Goal: Task Accomplishment & Management: Use online tool/utility

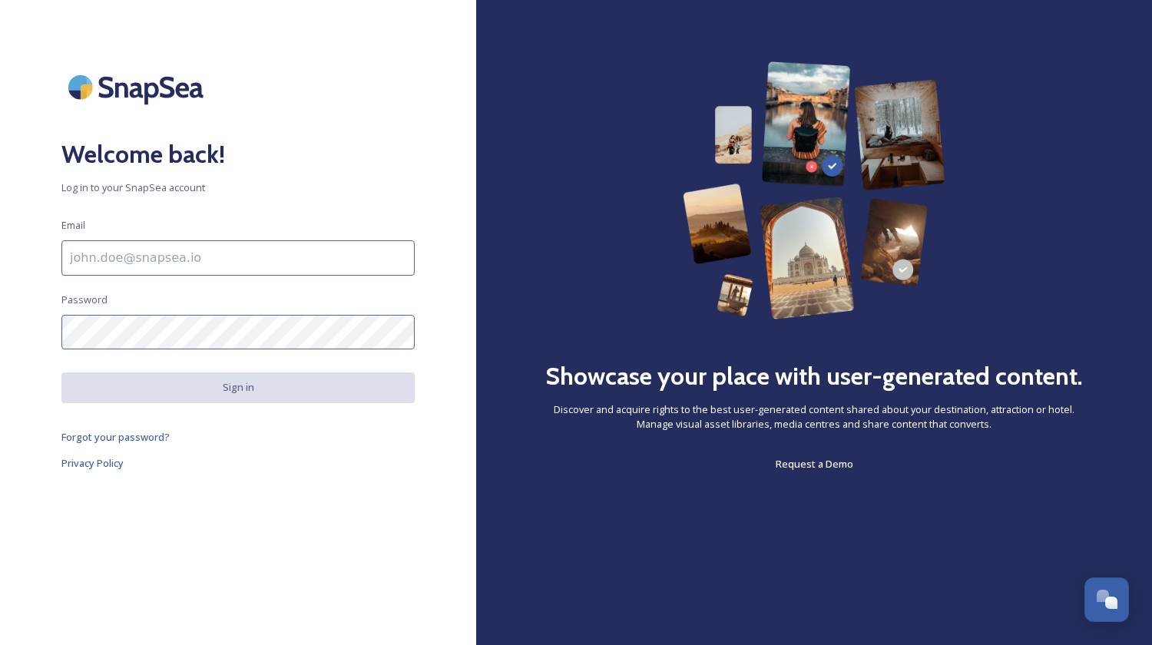
type input "[EMAIL_ADDRESS][DOMAIN_NAME]"
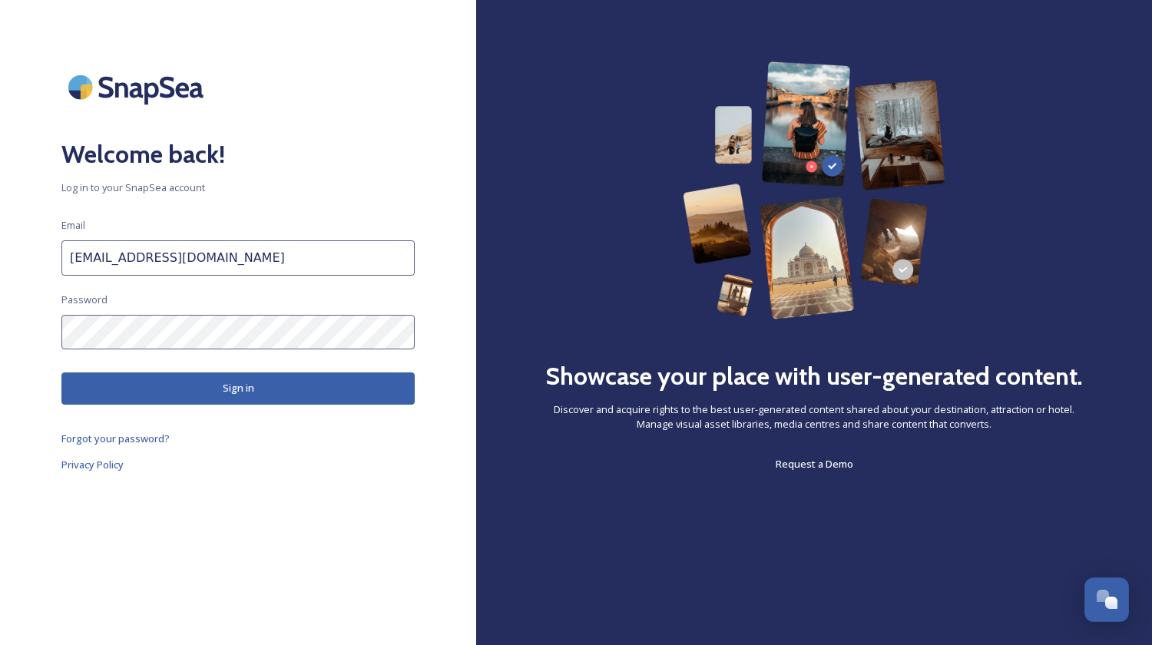
click at [248, 386] on button "Sign in" at bounding box center [237, 387] width 353 height 31
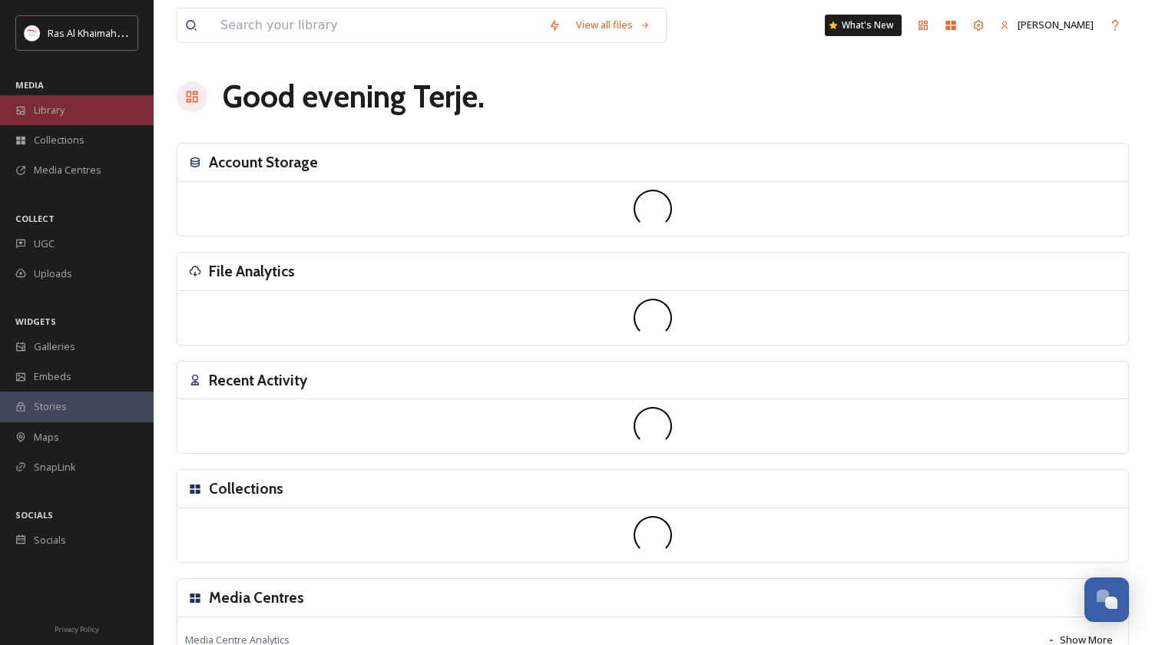
click at [61, 103] on span "Library" at bounding box center [49, 110] width 31 height 15
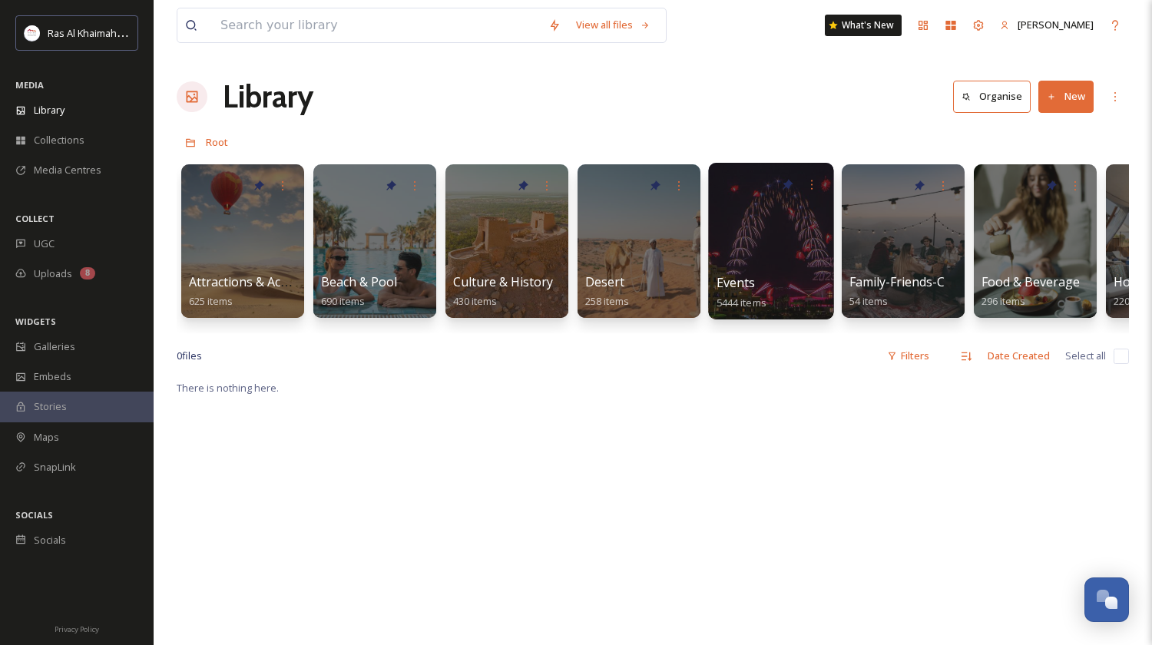
click at [756, 239] on div at bounding box center [770, 241] width 125 height 157
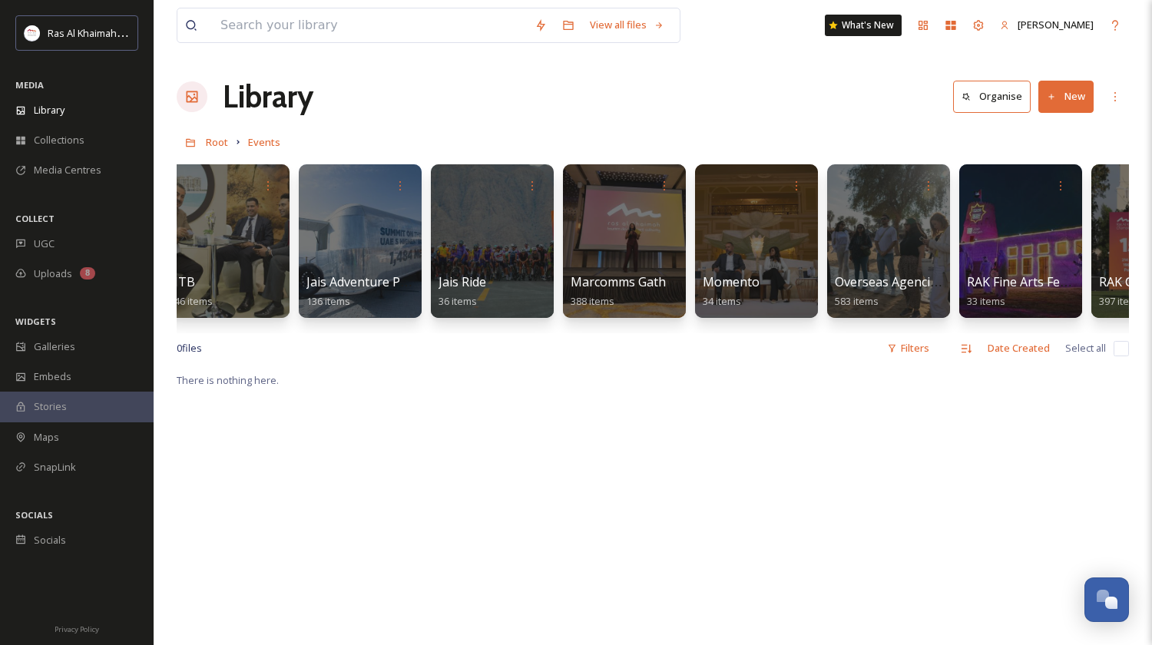
scroll to position [0, 1576]
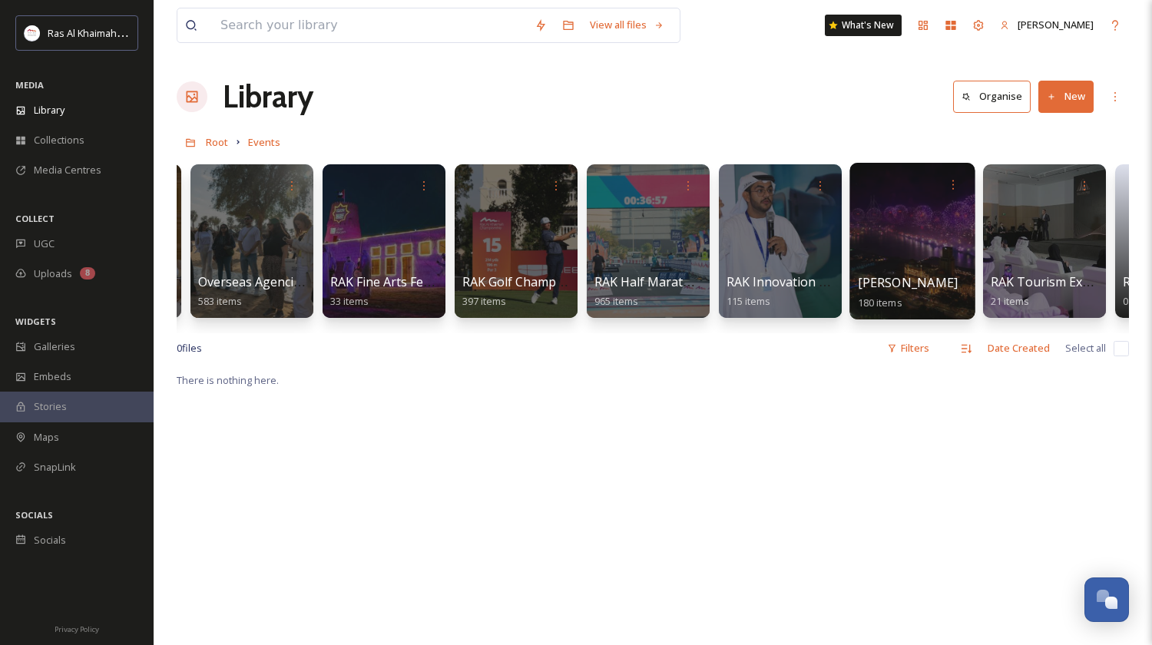
click at [890, 220] on div at bounding box center [911, 241] width 125 height 157
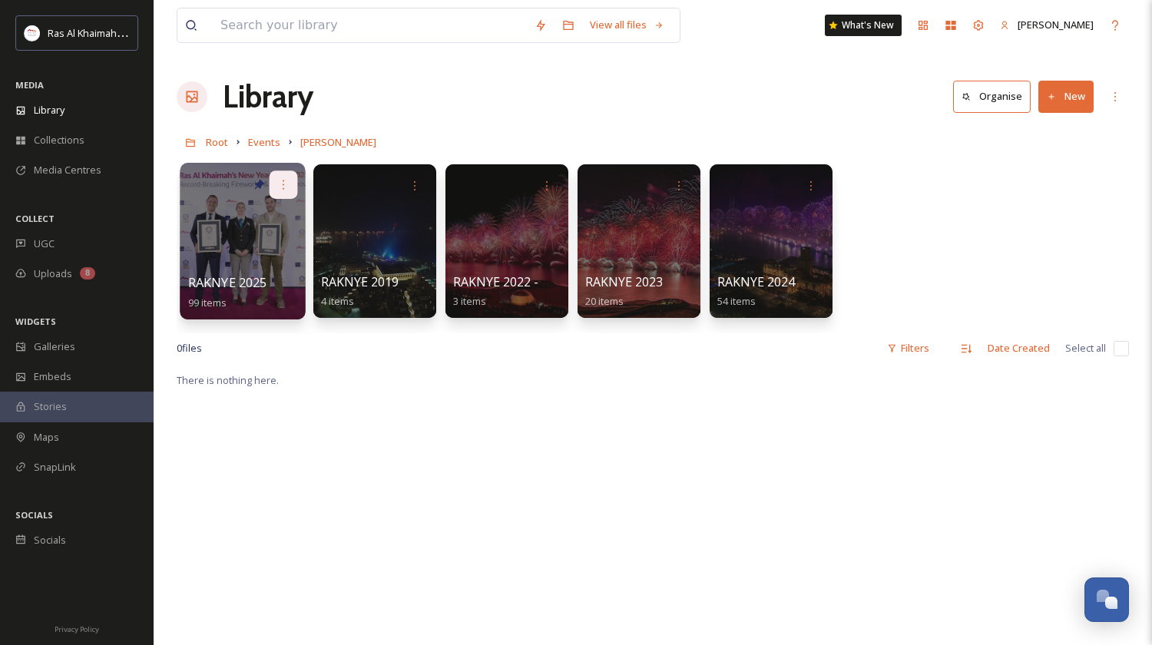
click at [281, 184] on icon at bounding box center [283, 184] width 12 height 12
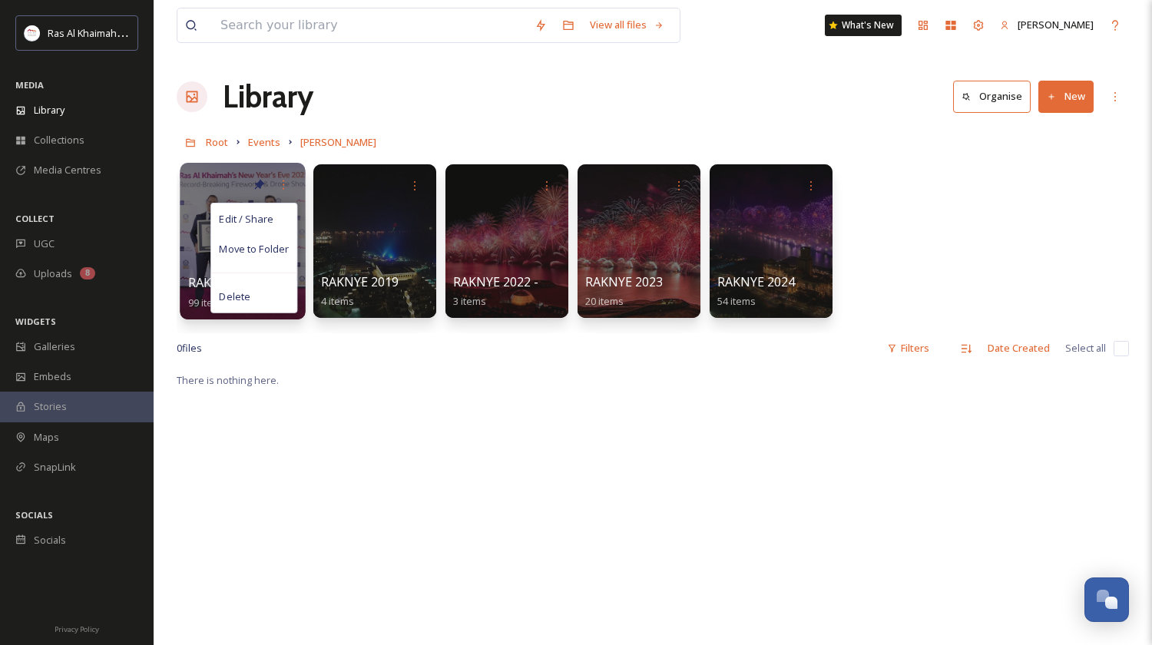
click at [227, 200] on div at bounding box center [242, 241] width 125 height 157
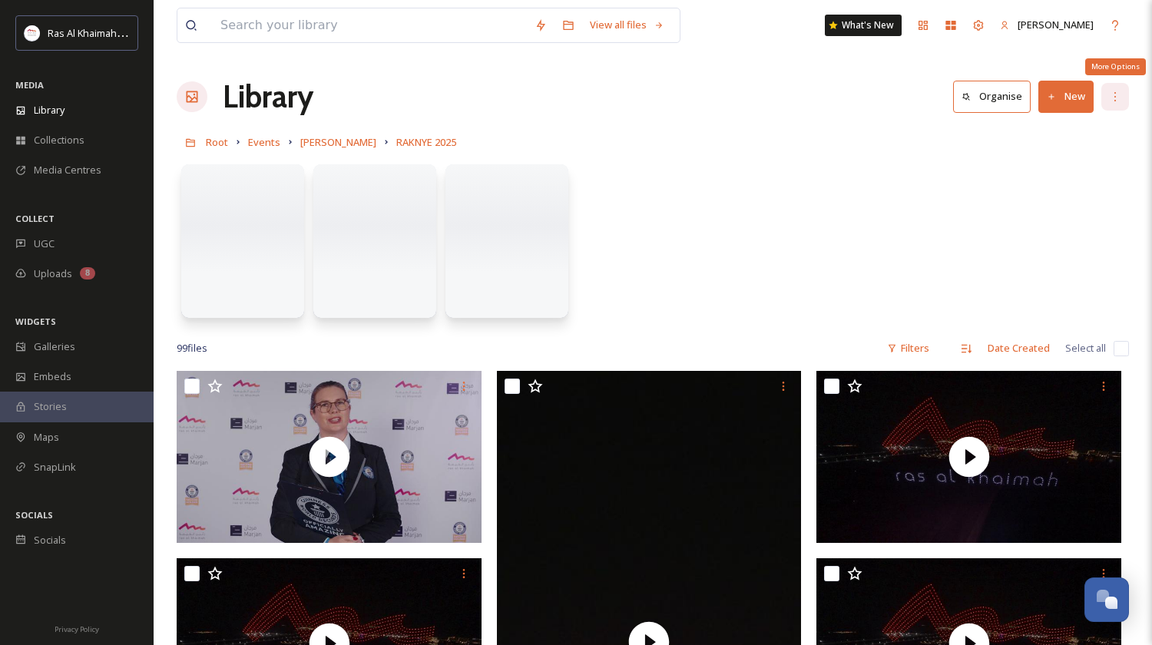
click at [1106, 96] on div "More Options" at bounding box center [1115, 97] width 28 height 28
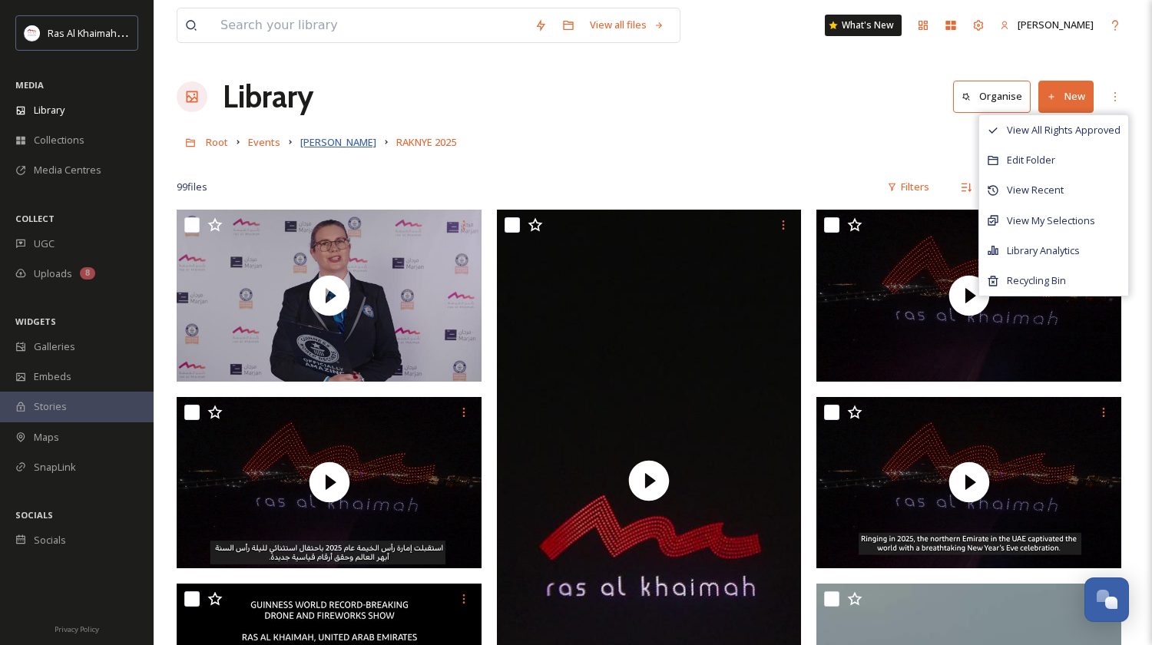
click at [316, 142] on span "[PERSON_NAME]" at bounding box center [338, 142] width 76 height 14
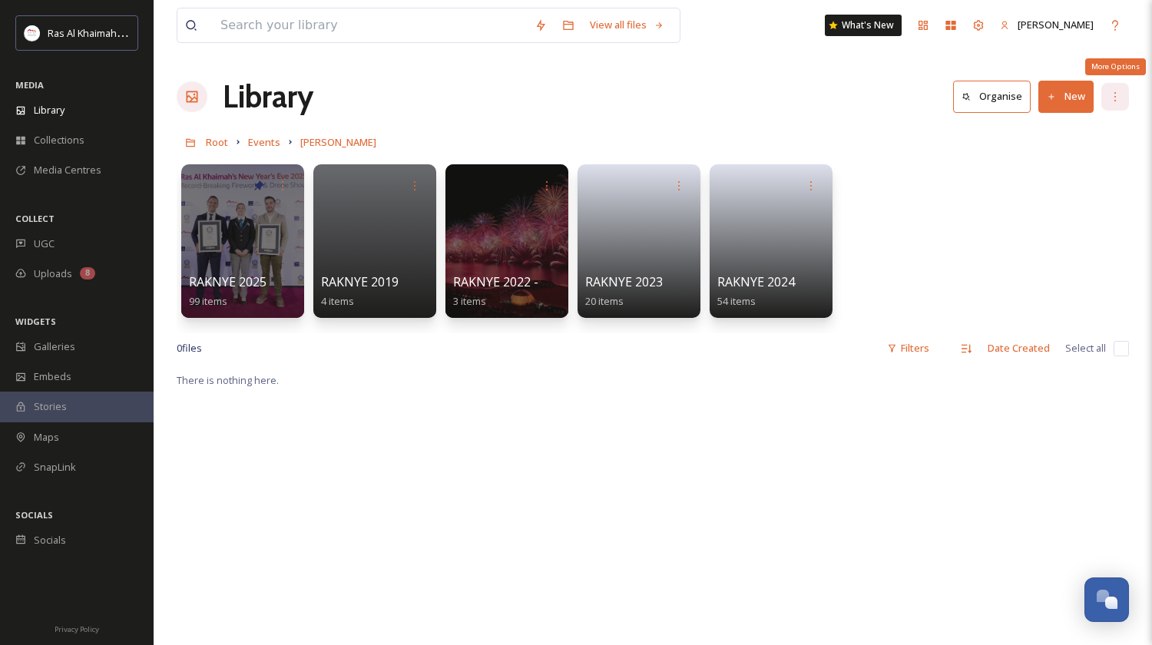
click at [1112, 94] on icon at bounding box center [1115, 97] width 12 height 12
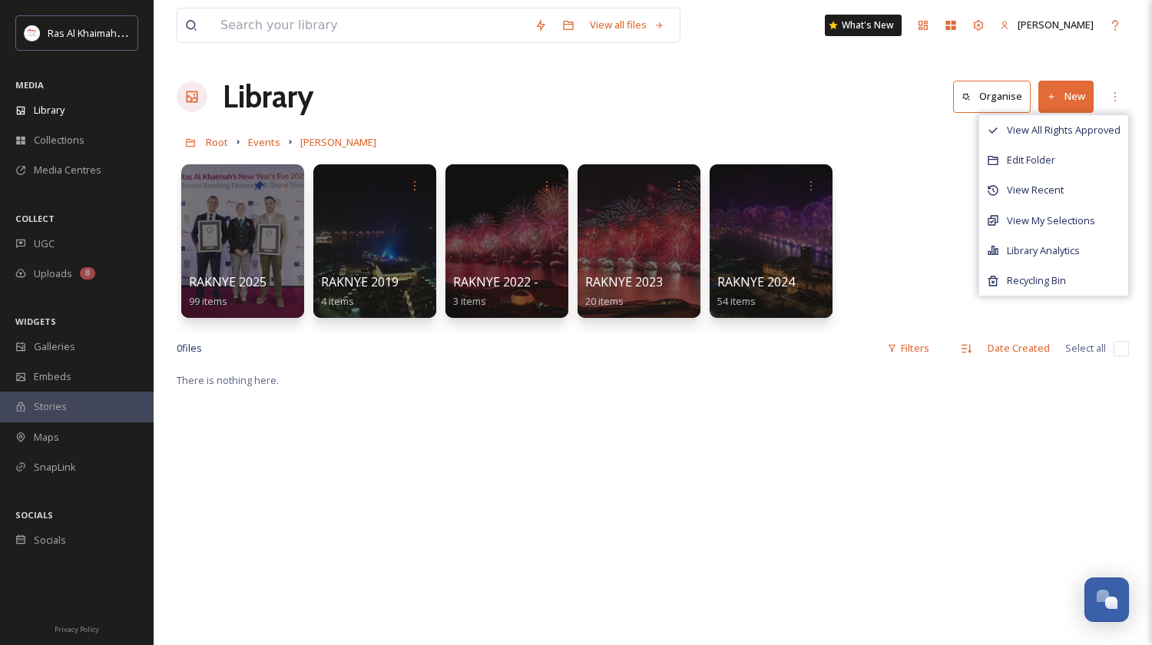
click at [937, 226] on div "RAKNYE 2025 99 items RAKNYE 2019 4 items RAKNYE 2022 - GETTY Images 3 items RAK…" at bounding box center [653, 245] width 952 height 177
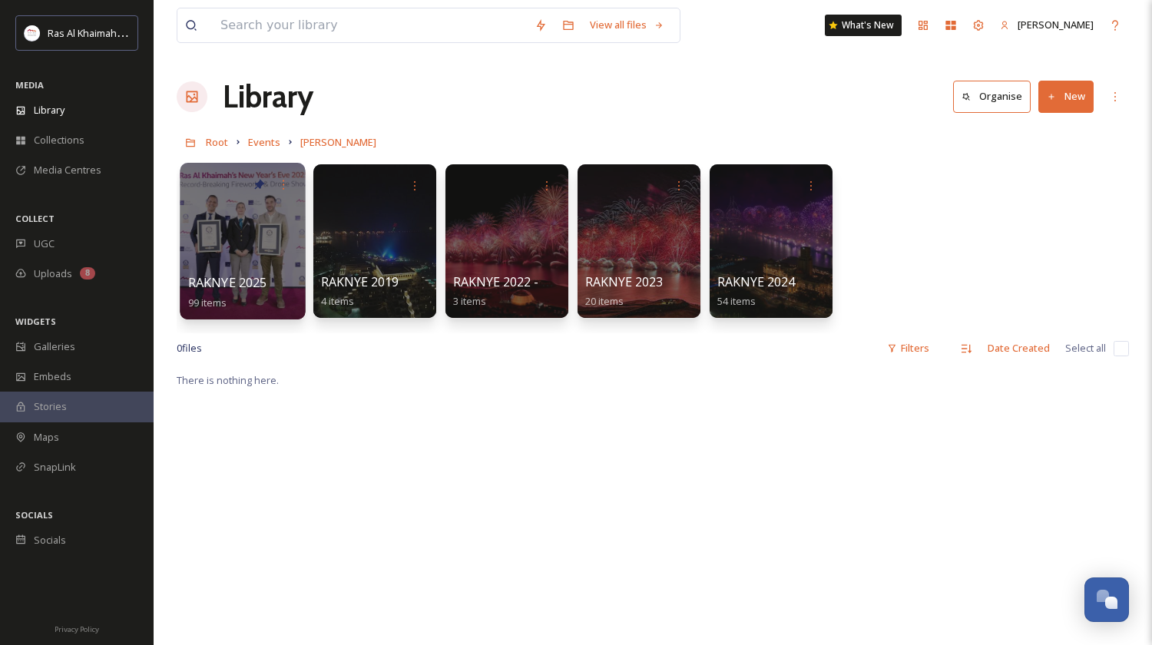
click at [254, 185] on icon at bounding box center [259, 184] width 12 height 12
click at [242, 241] on div at bounding box center [242, 241] width 125 height 157
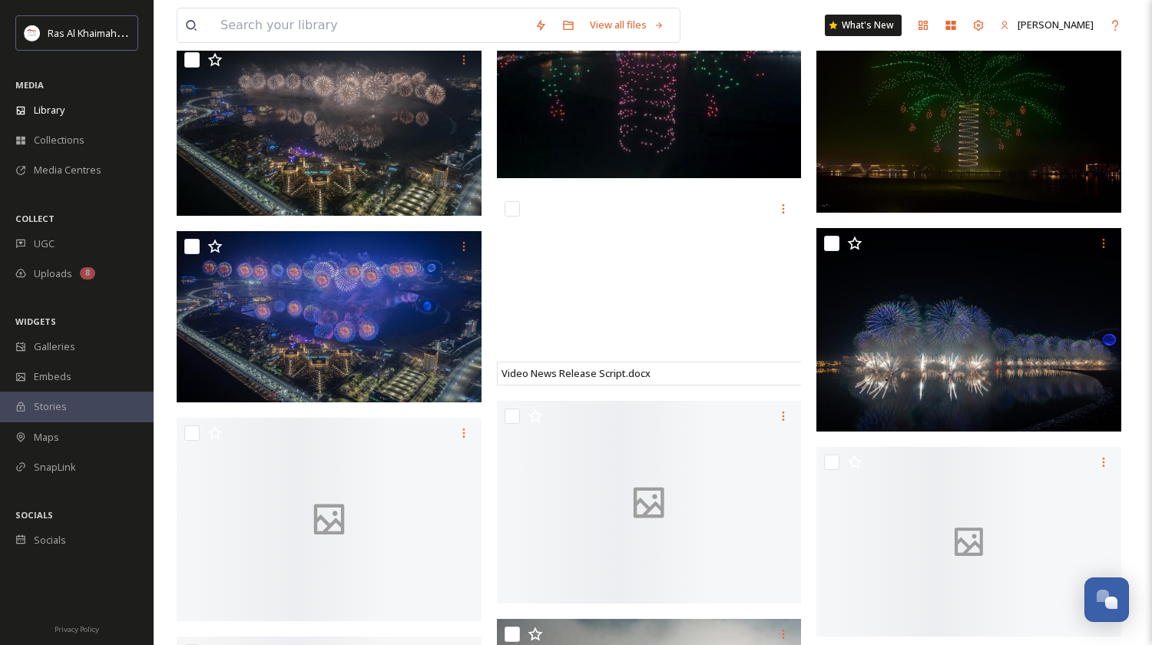
scroll to position [1151, 0]
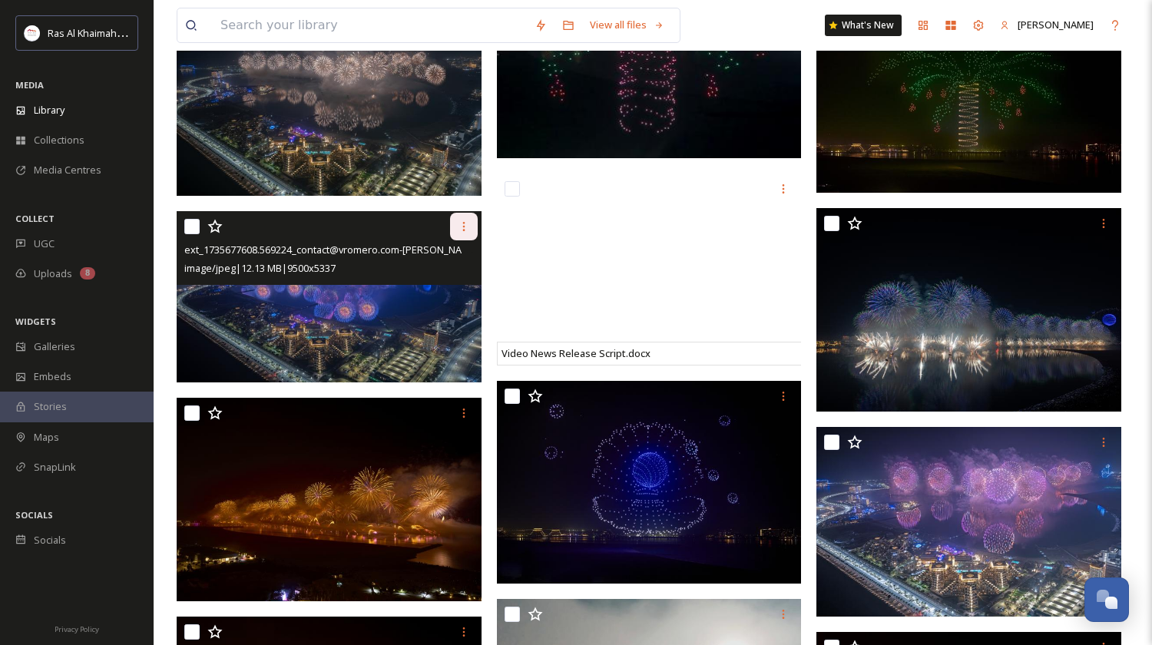
click at [461, 226] on icon at bounding box center [464, 226] width 12 height 12
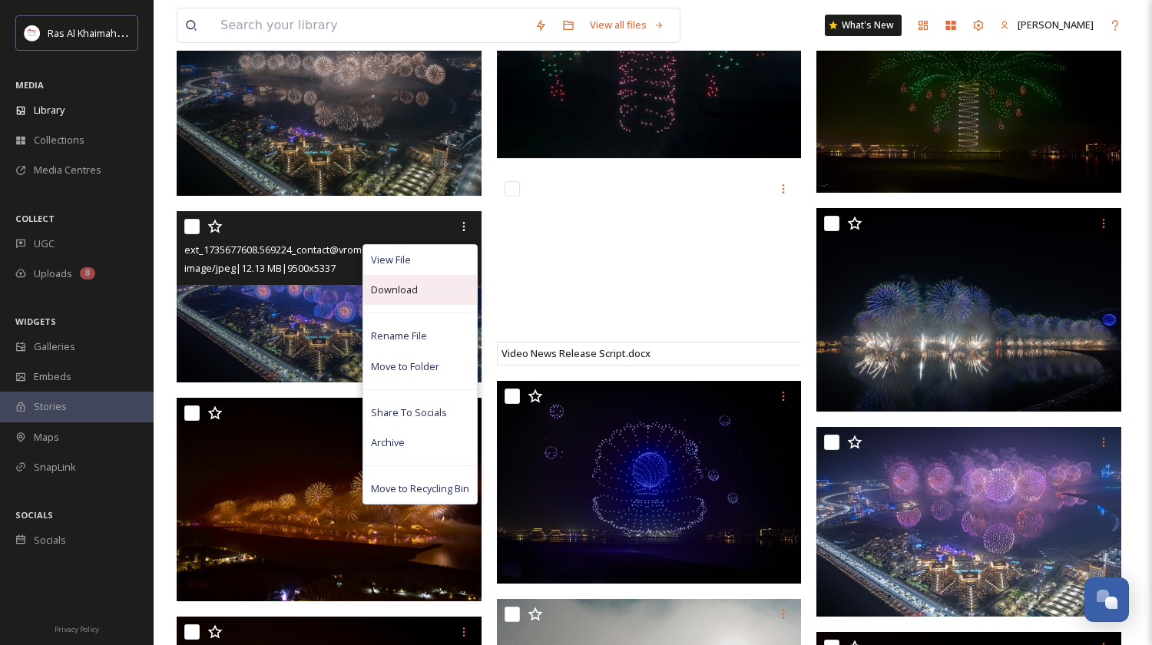
click at [409, 290] on span "Download" at bounding box center [394, 290] width 47 height 15
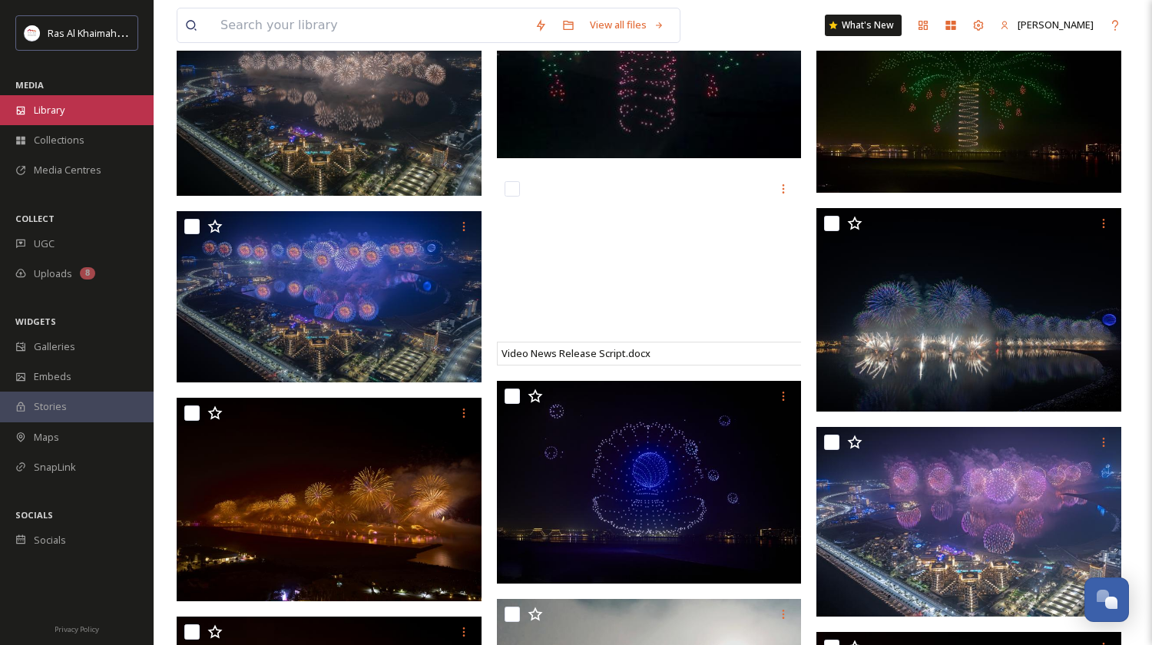
click at [42, 108] on span "Library" at bounding box center [49, 110] width 31 height 15
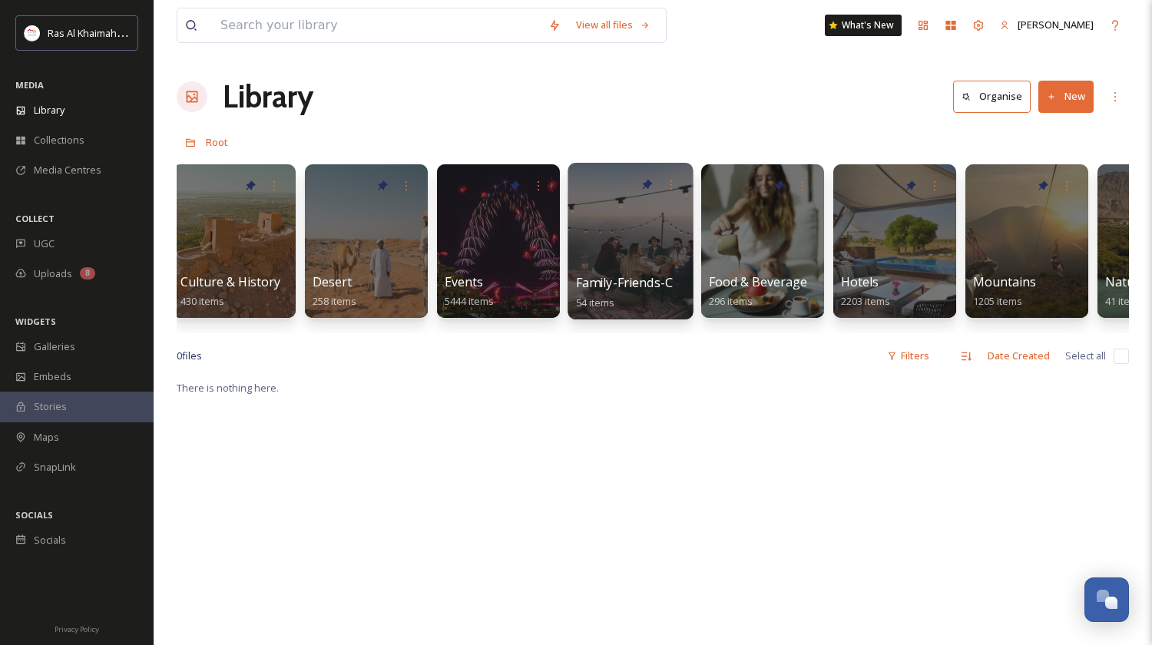
scroll to position [0, 336]
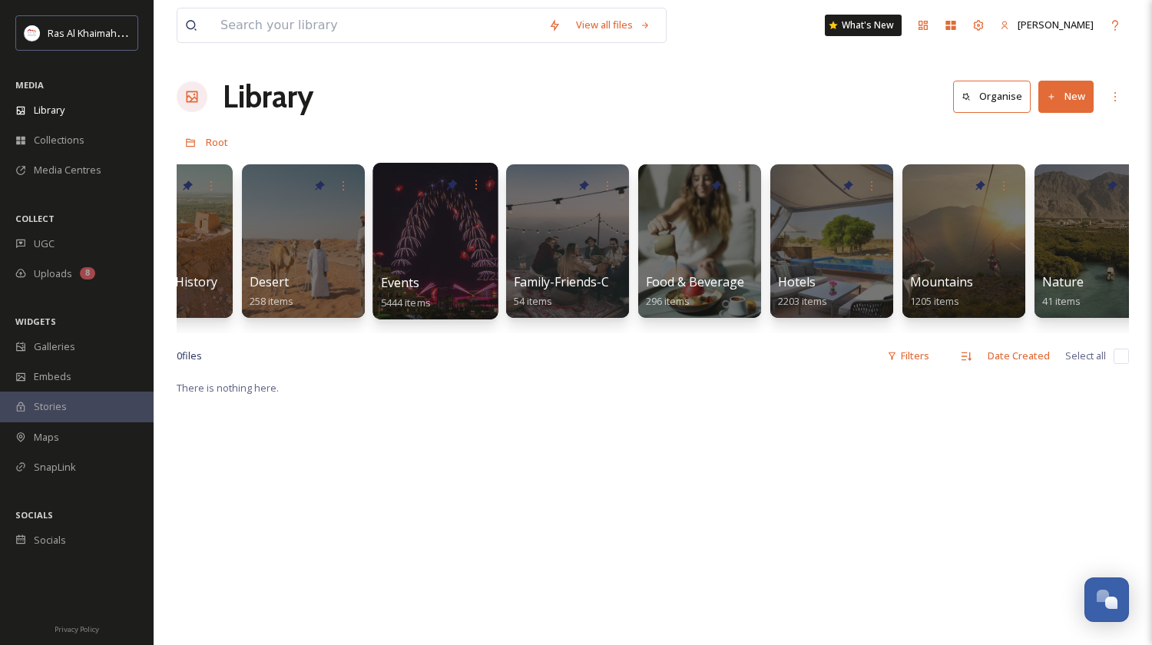
click at [470, 250] on div at bounding box center [434, 241] width 125 height 157
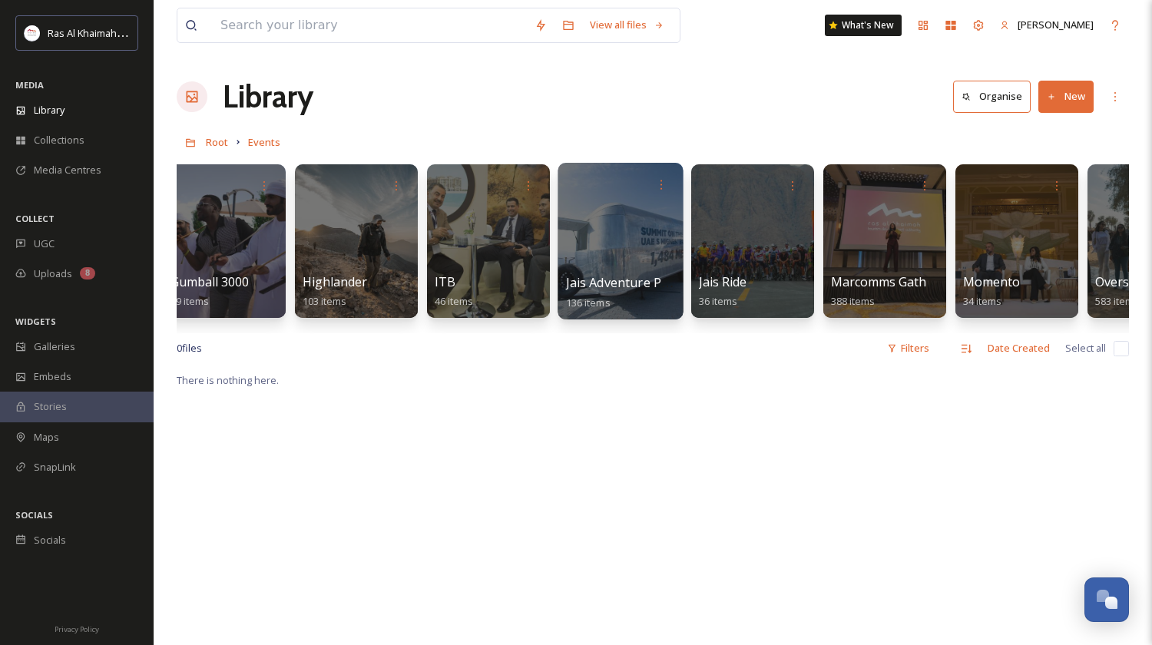
scroll to position [0, 686]
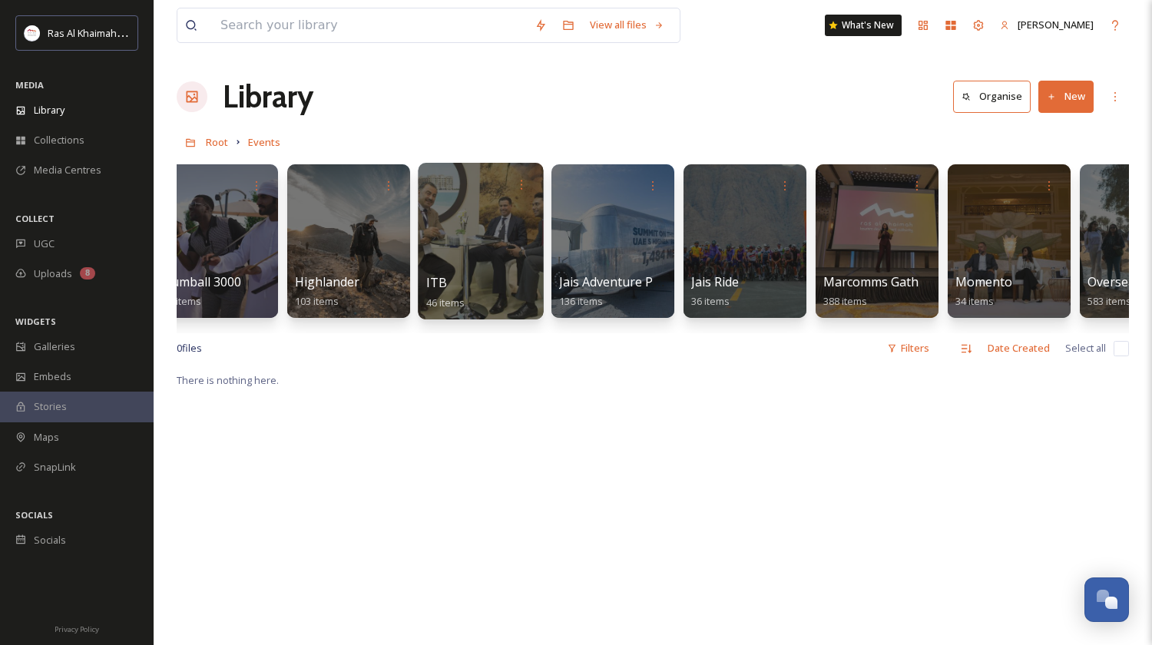
click at [469, 235] on div at bounding box center [480, 241] width 125 height 157
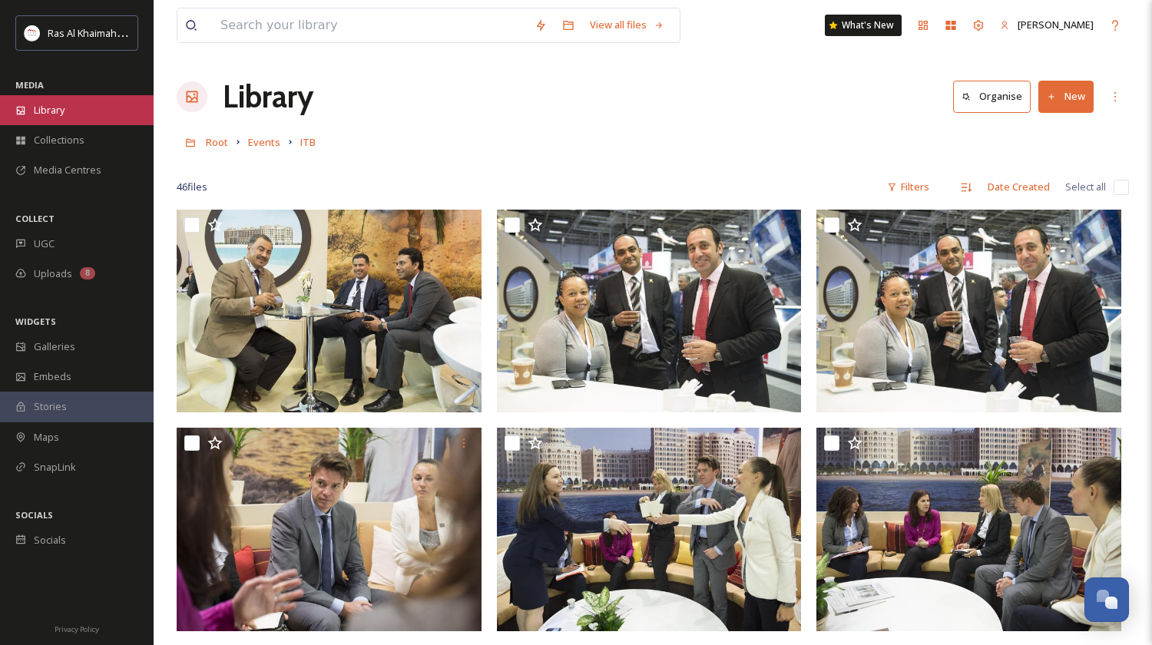
click at [60, 104] on span "Library" at bounding box center [49, 110] width 31 height 15
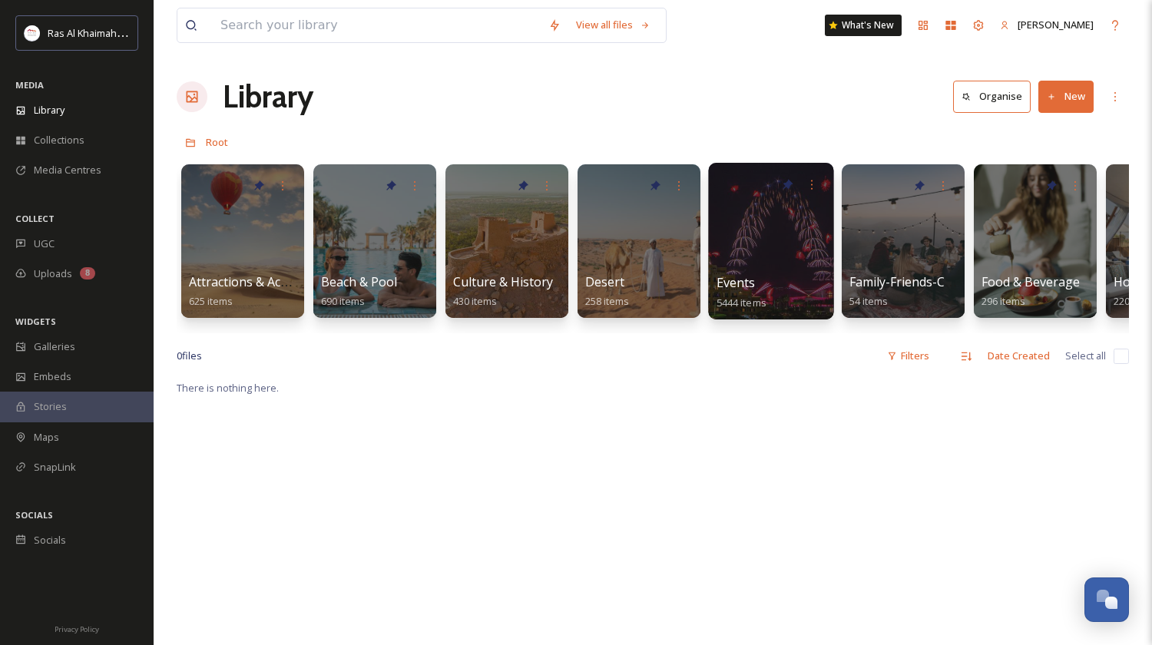
click at [768, 240] on div at bounding box center [770, 241] width 125 height 157
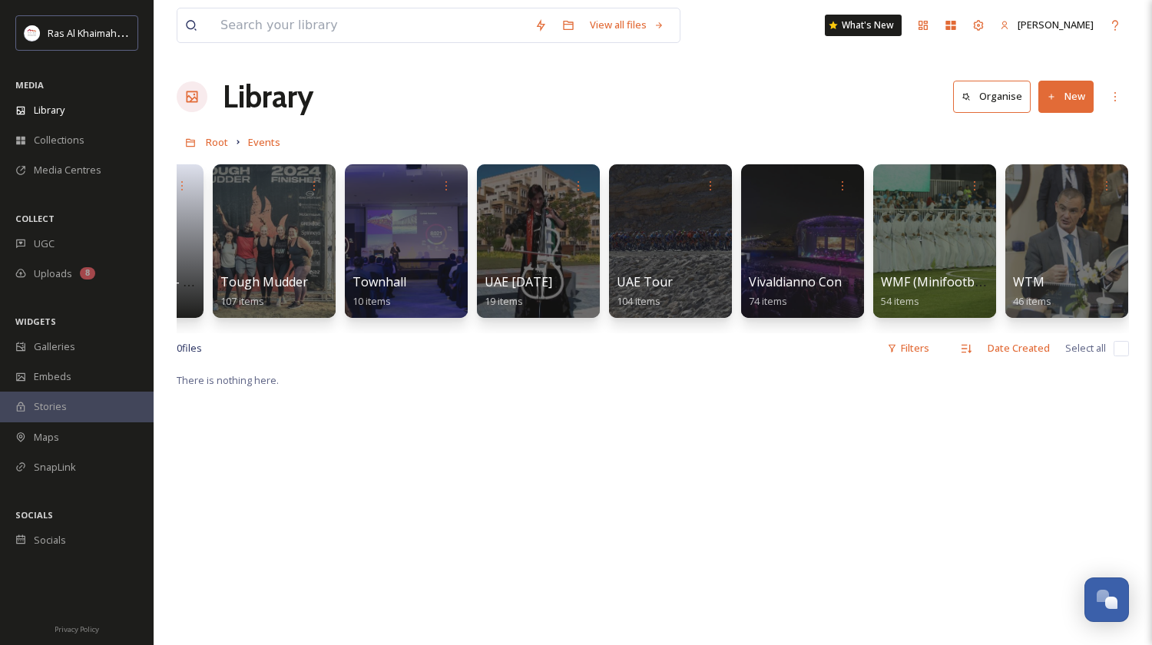
scroll to position [0, 2609]
click at [1094, 246] on div at bounding box center [1066, 241] width 125 height 157
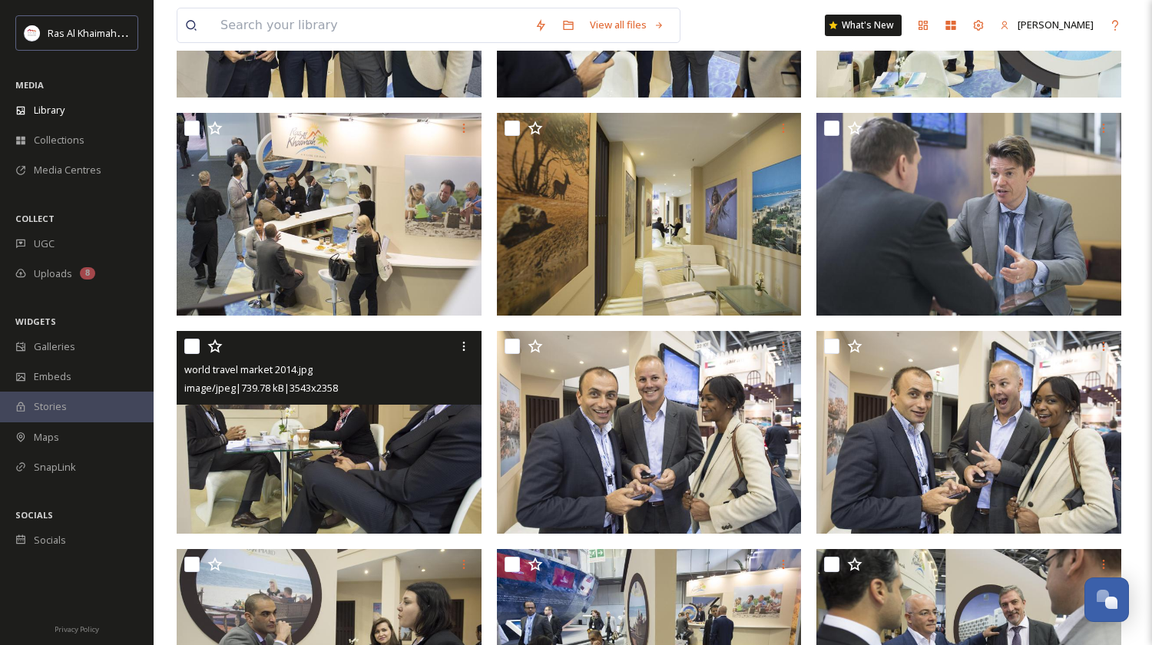
scroll to position [333, 0]
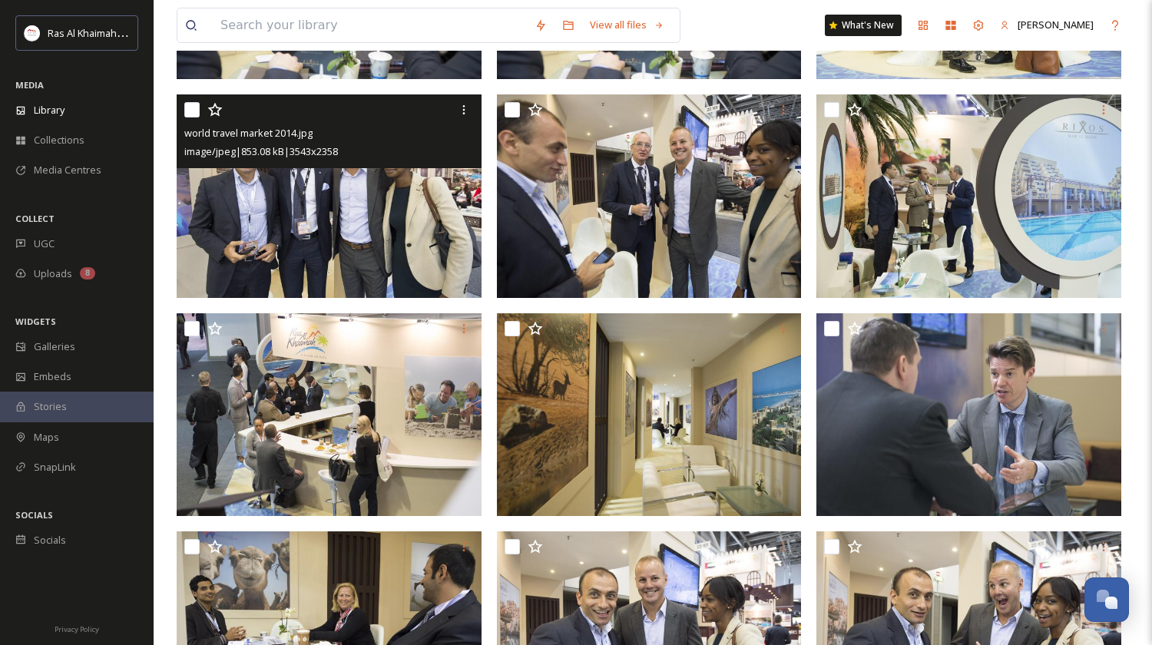
click at [390, 242] on img at bounding box center [329, 195] width 305 height 203
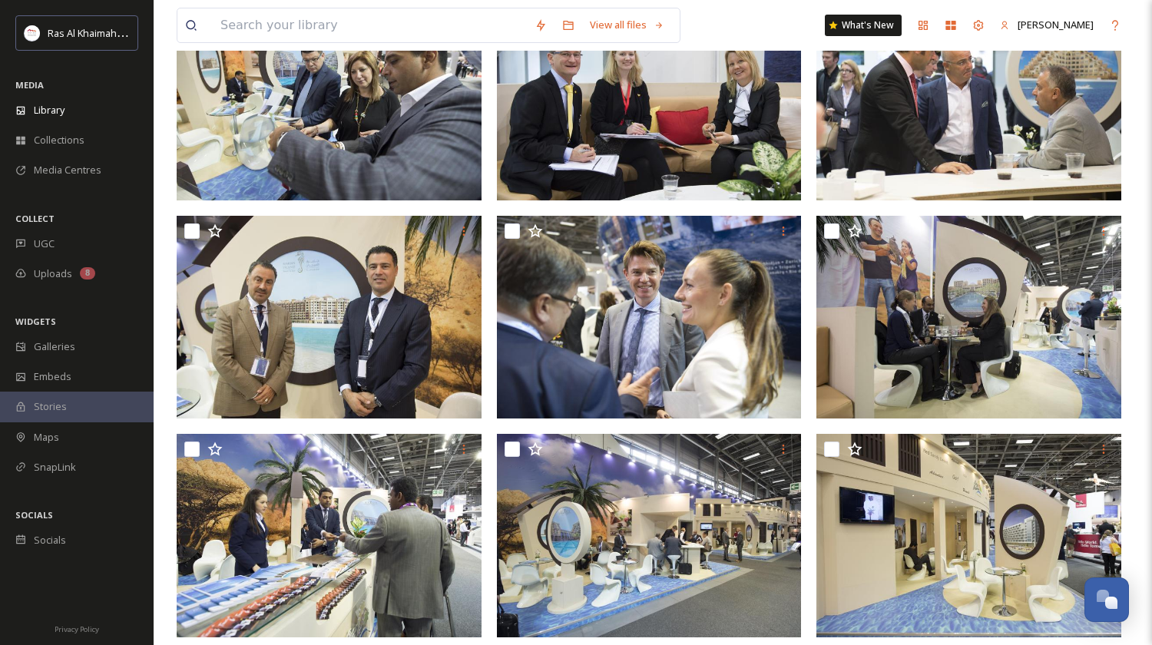
scroll to position [2145, 0]
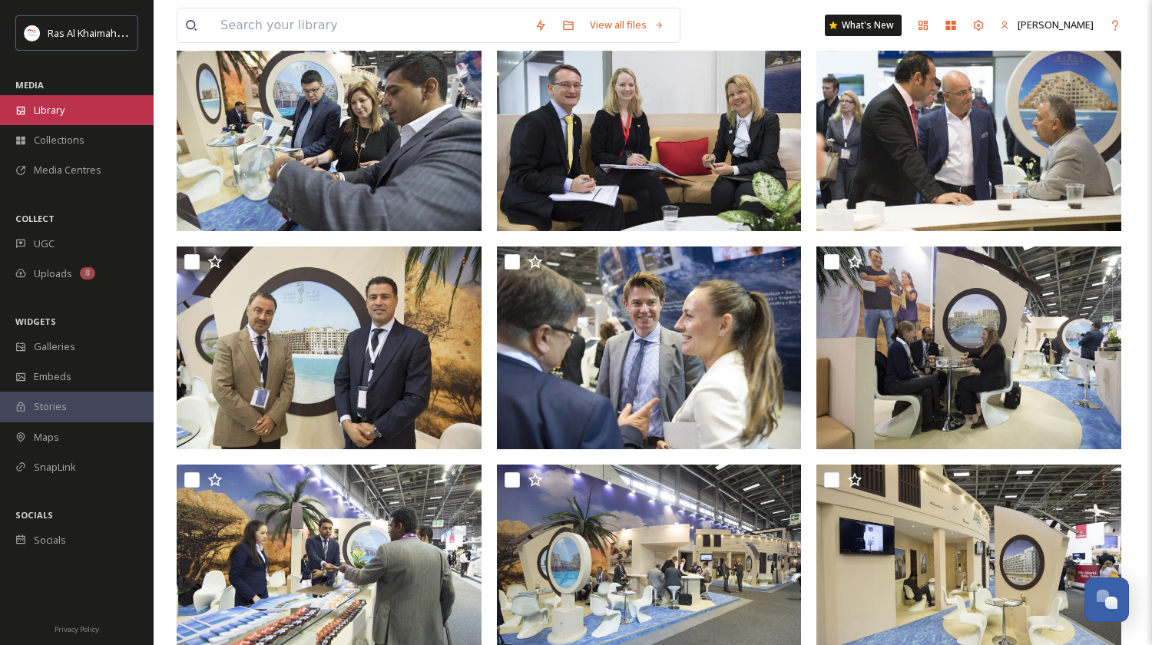
click at [51, 108] on span "Library" at bounding box center [49, 110] width 31 height 15
